Goal: Find specific page/section: Find specific page/section

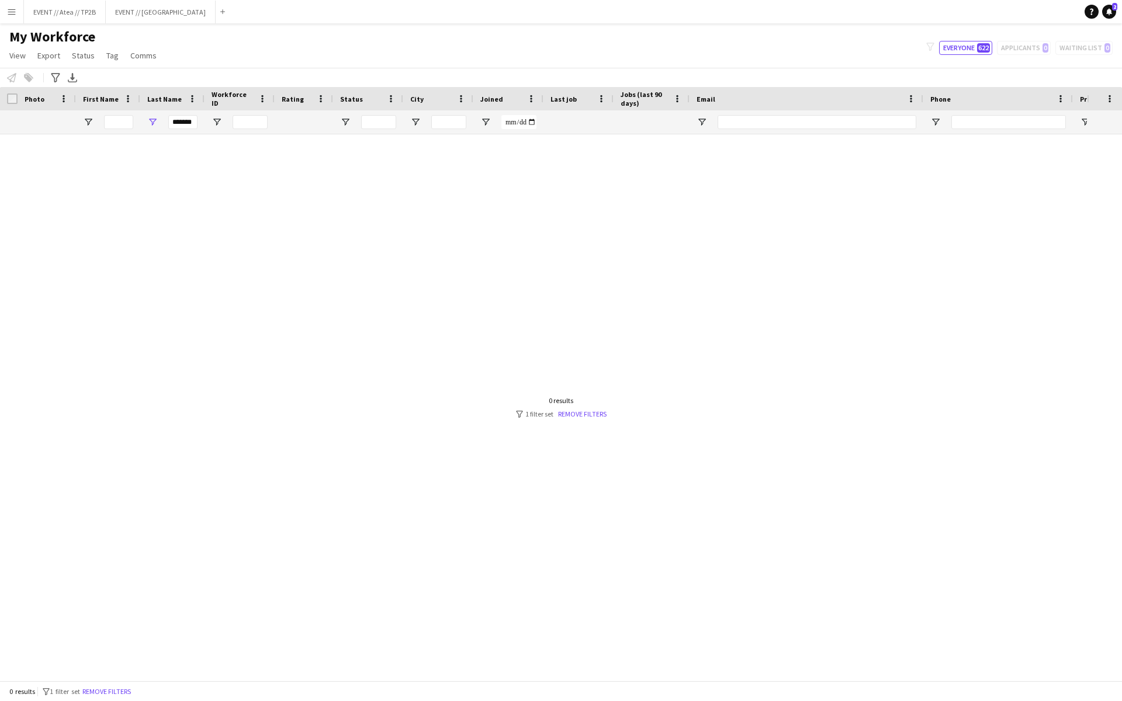
click at [186, 120] on input "******" at bounding box center [182, 122] width 29 height 14
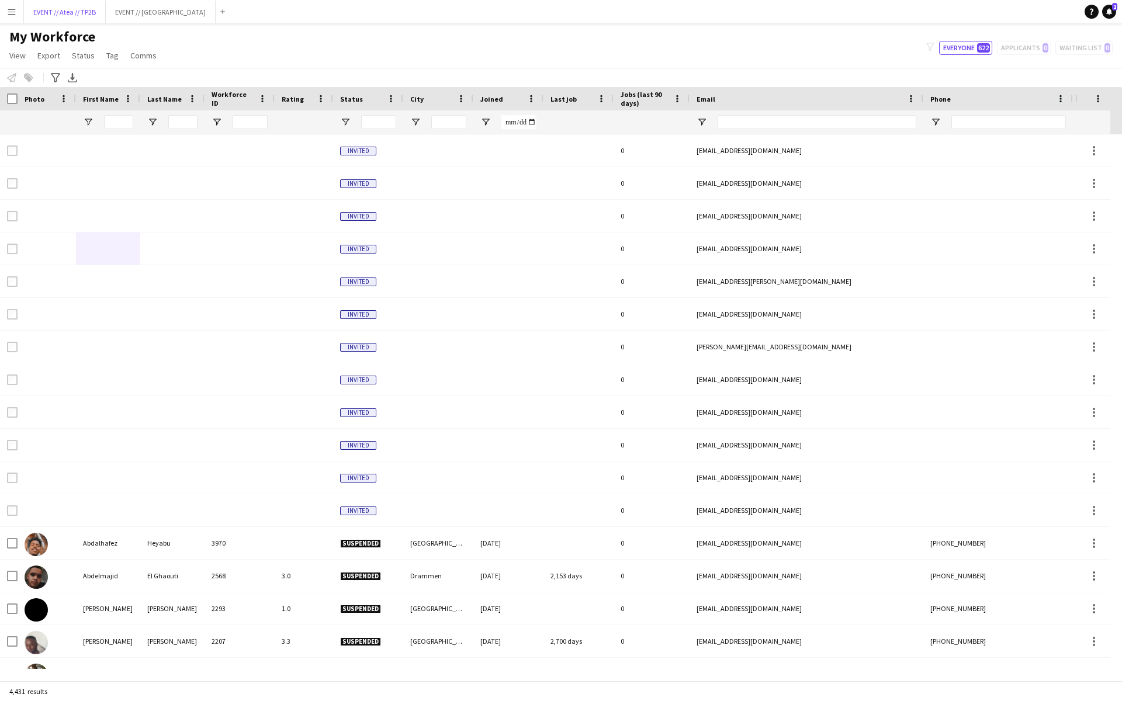
drag, startPoint x: 70, startPoint y: 12, endPoint x: 70, endPoint y: 610, distance: 598.5
click at [70, 12] on button "EVENT // Atea // TP2B Close" at bounding box center [65, 12] width 82 height 23
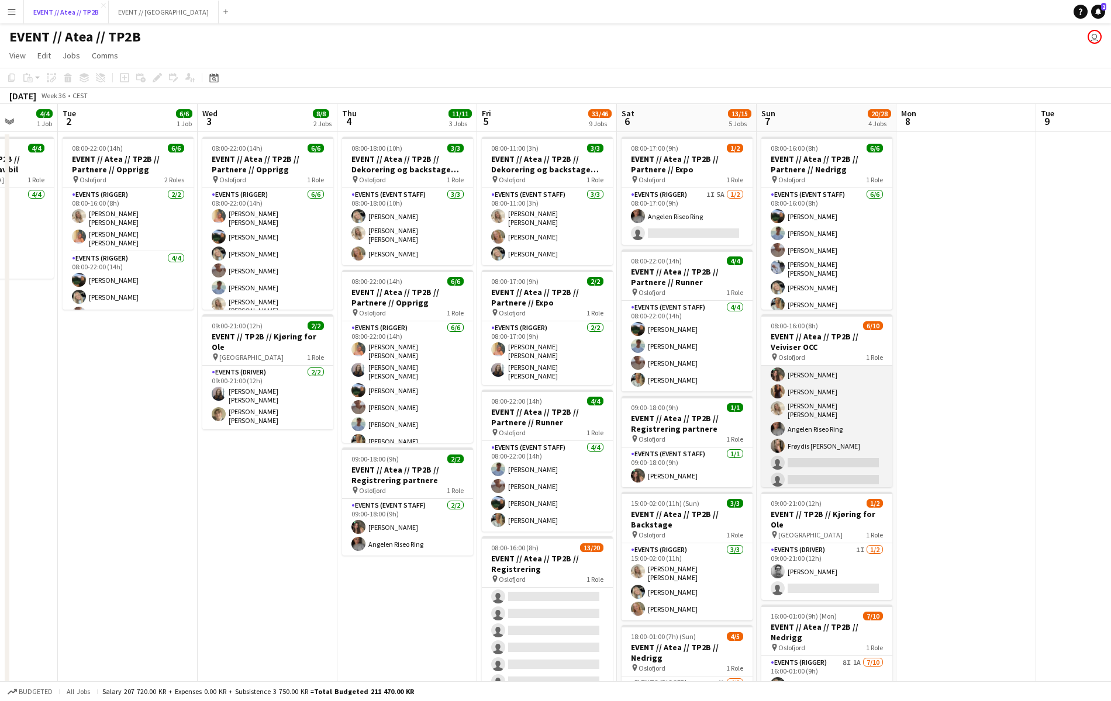
scroll to position [34, 0]
